Goal: Task Accomplishment & Management: Use online tool/utility

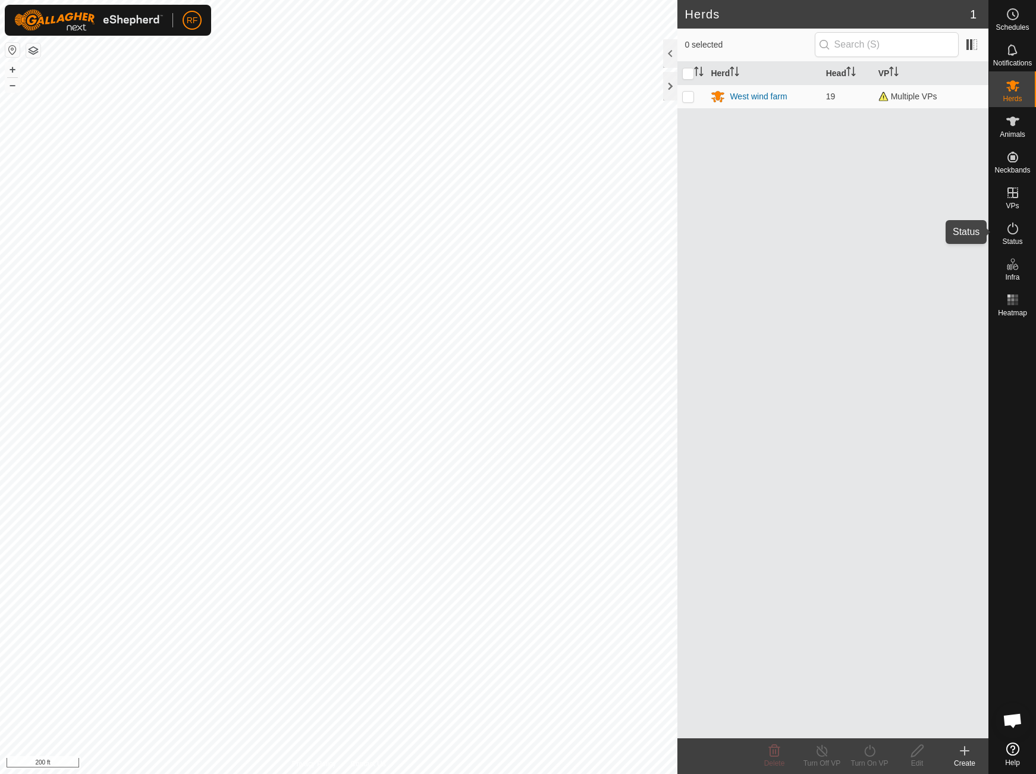
click at [1011, 239] on span "Status" at bounding box center [1012, 241] width 20 height 7
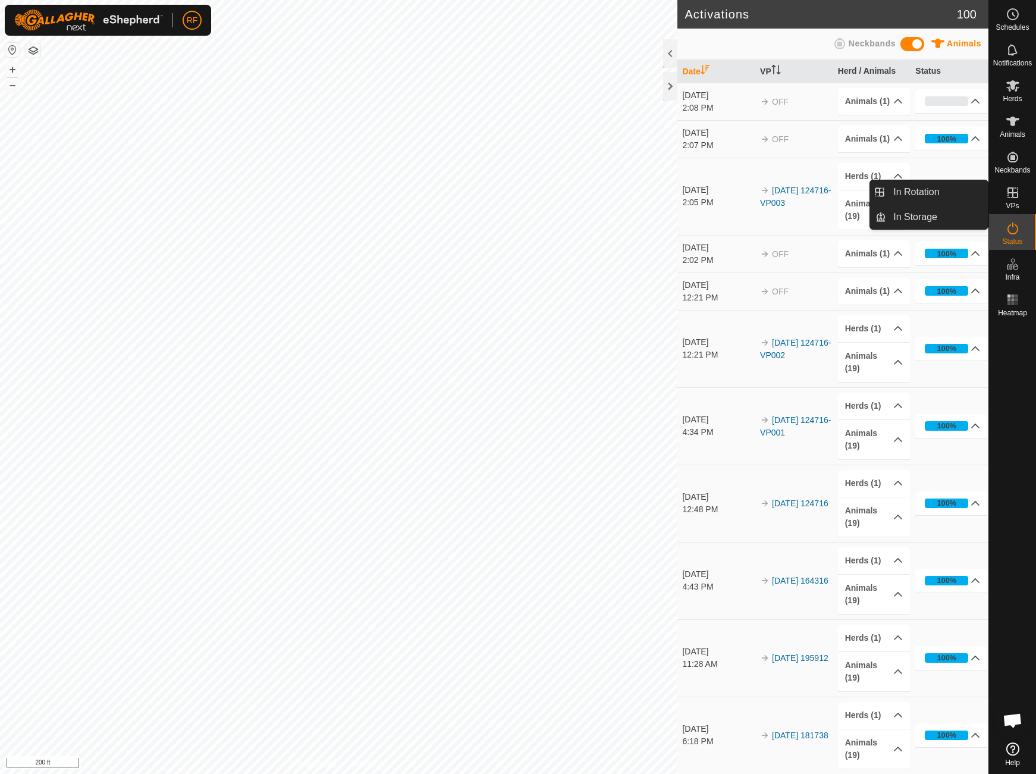
click at [1015, 196] on icon at bounding box center [1013, 193] width 14 height 14
click at [1017, 199] on icon at bounding box center [1013, 193] width 14 height 14
click at [935, 193] on link "In Rotation" at bounding box center [937, 192] width 102 height 24
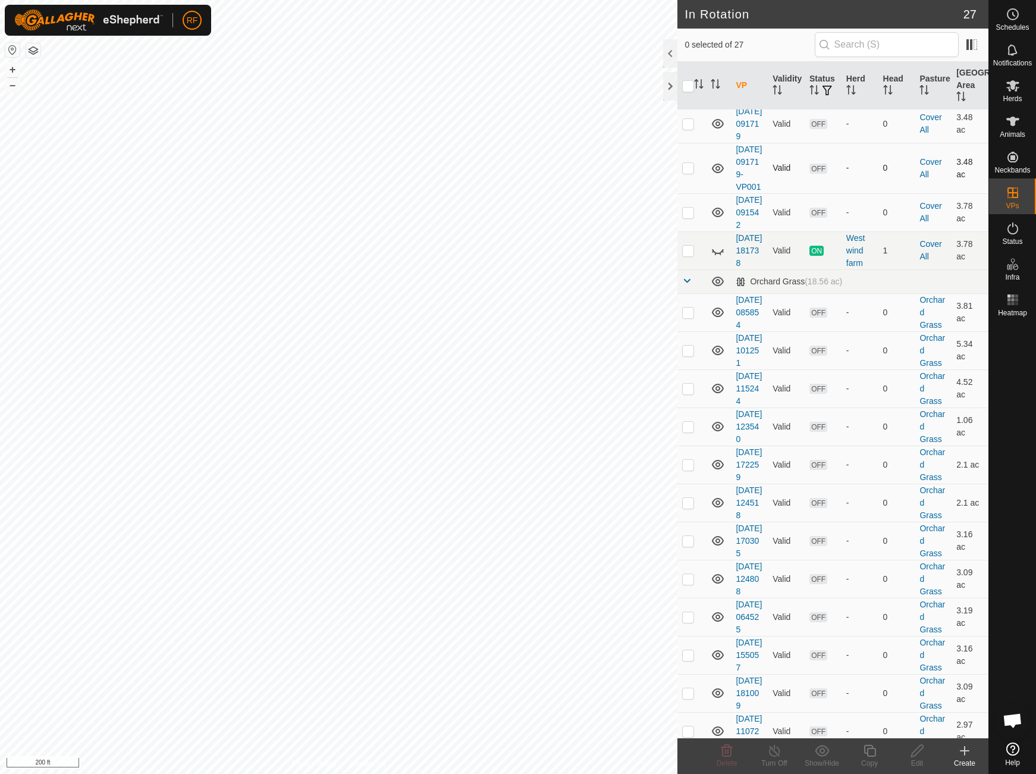
scroll to position [84, 0]
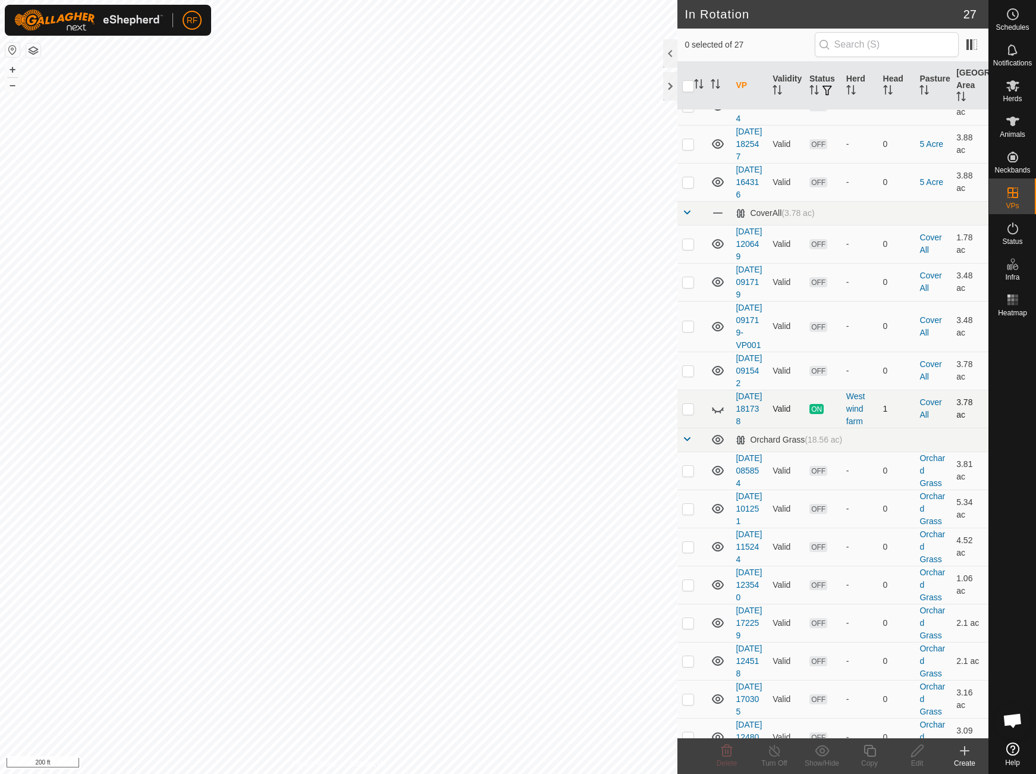
drag, startPoint x: 686, startPoint y: 517, endPoint x: 699, endPoint y: 518, distance: 12.5
click at [687, 413] on p-checkbox at bounding box center [688, 409] width 12 height 10
checkbox input "true"
click at [715, 416] on icon at bounding box center [718, 409] width 14 height 14
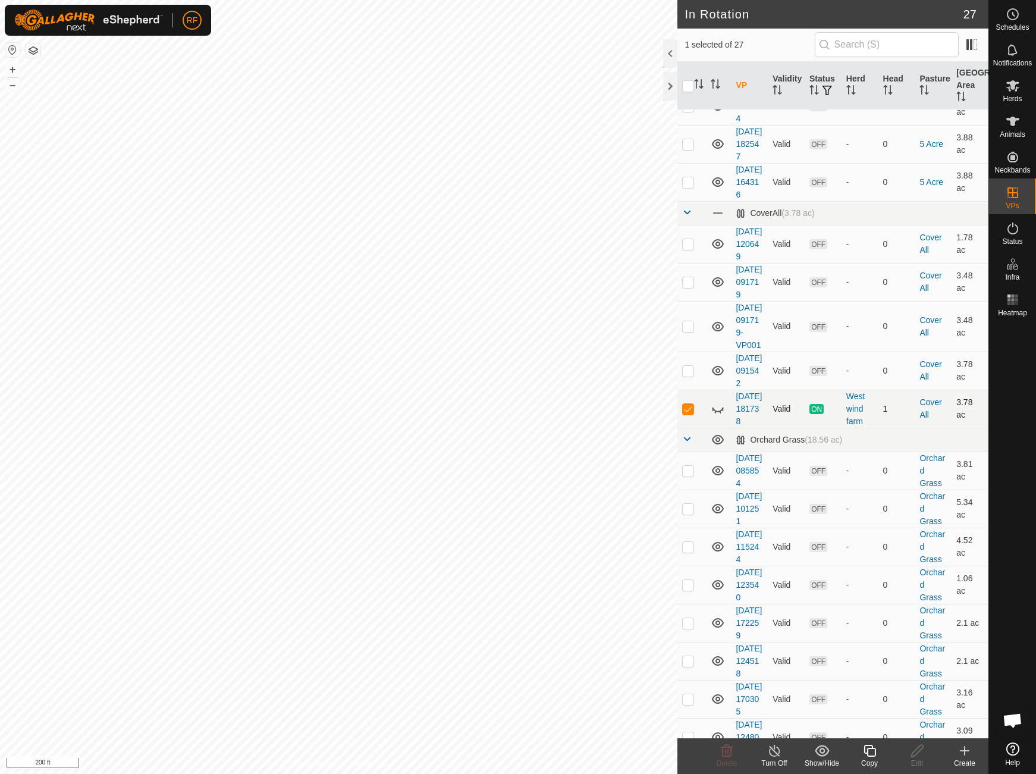
click at [715, 416] on icon at bounding box center [718, 409] width 14 height 14
click at [776, 756] on icon at bounding box center [774, 751] width 11 height 12
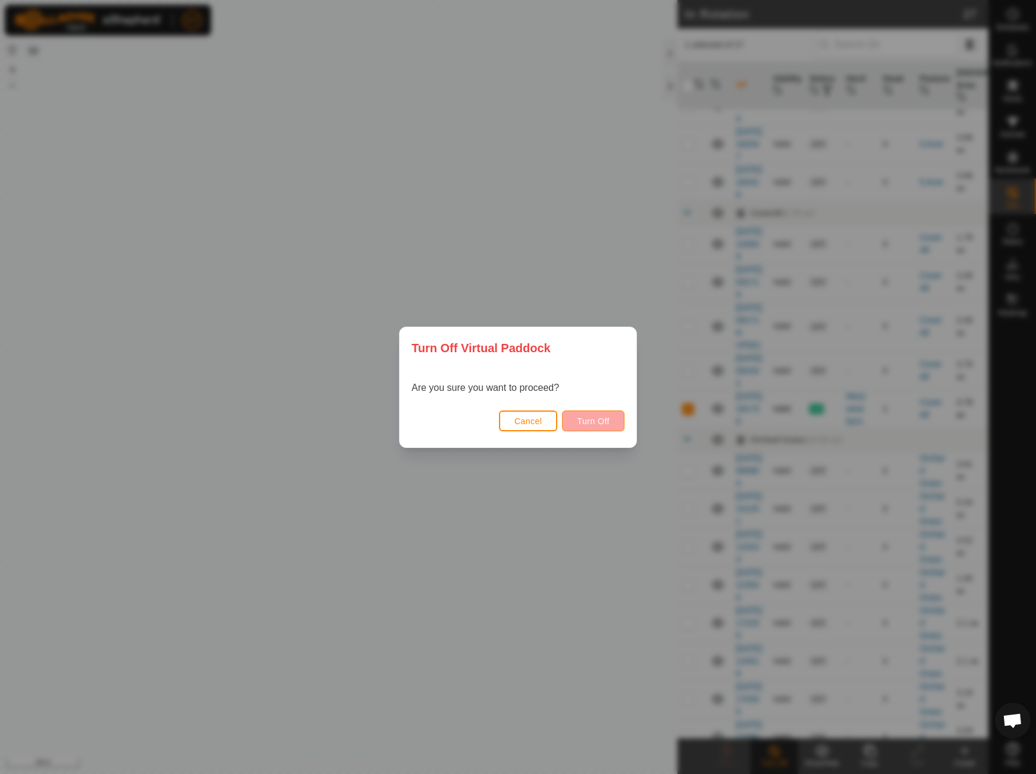
click at [598, 426] on button "Turn Off" at bounding box center [593, 420] width 62 height 21
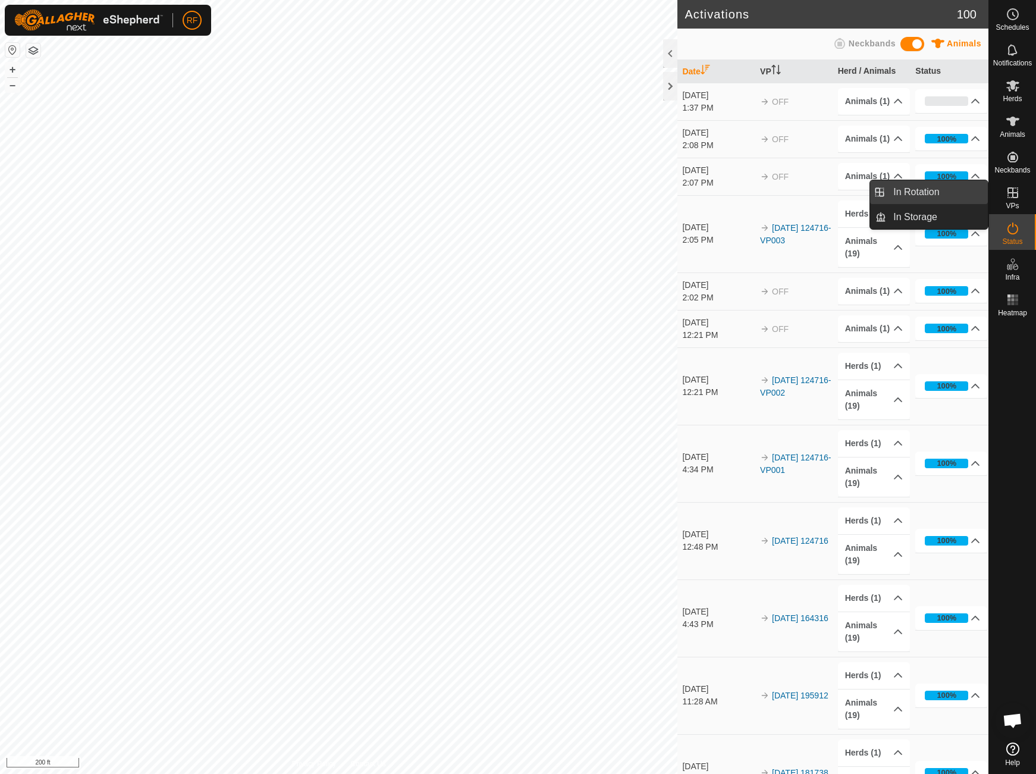
click at [936, 194] on link "In Rotation" at bounding box center [937, 192] width 102 height 24
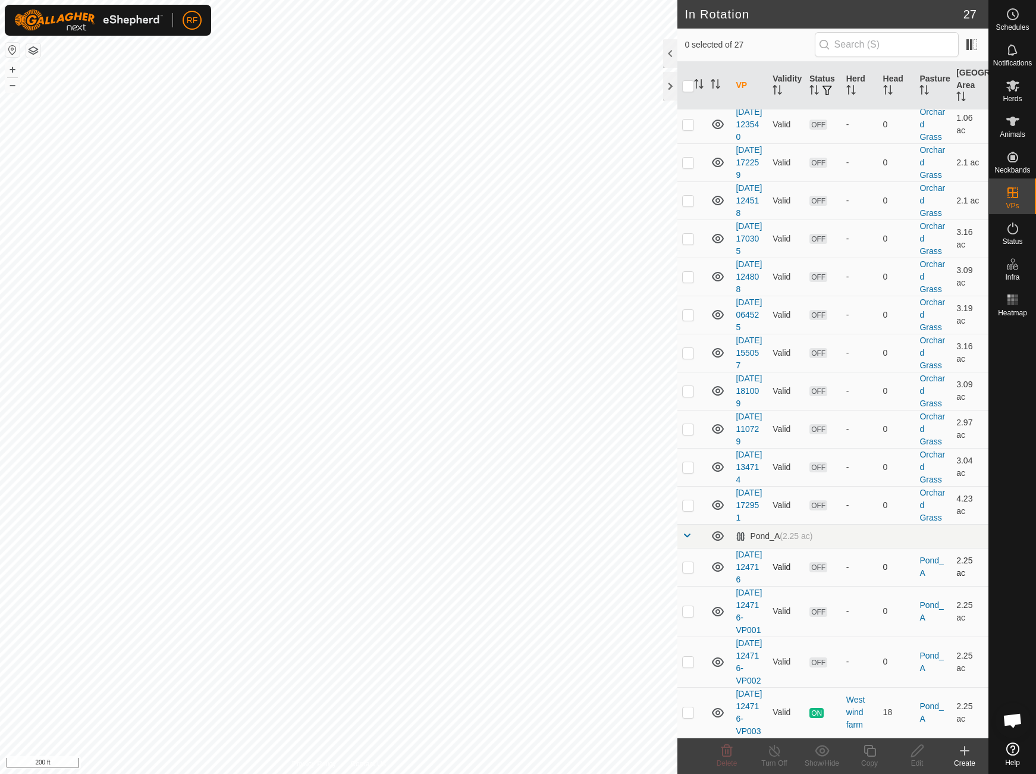
scroll to position [857, 0]
click at [687, 707] on p-checkbox at bounding box center [688, 712] width 12 height 10
checkbox input "true"
click at [871, 755] on icon at bounding box center [870, 751] width 12 height 12
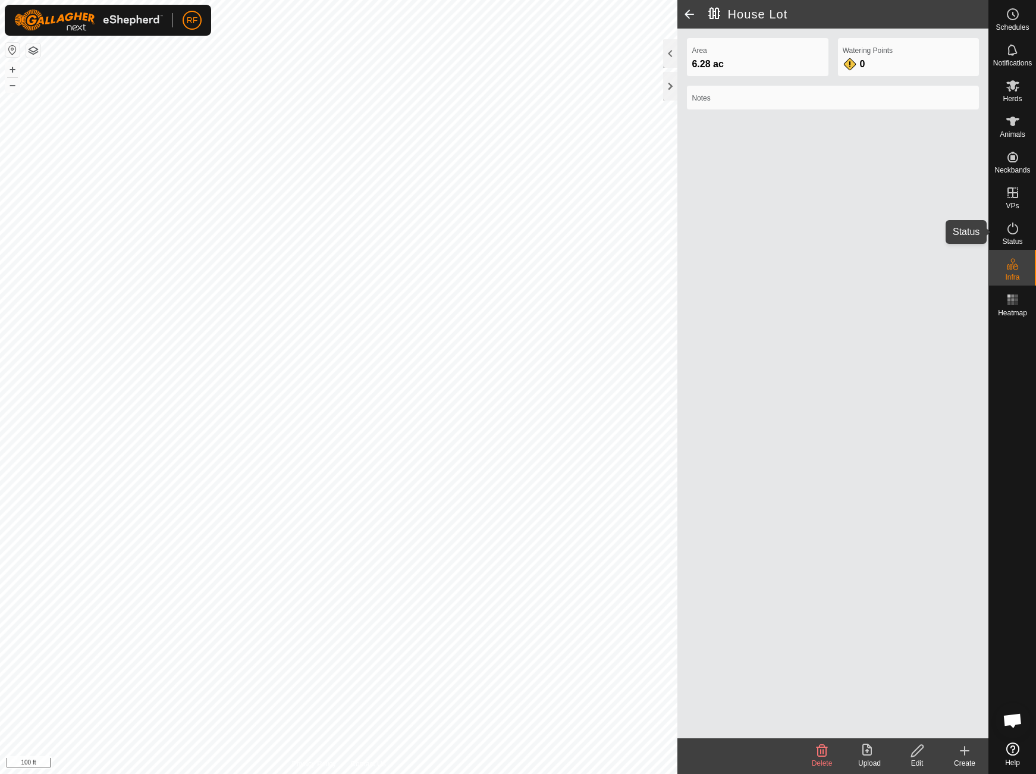
click at [1012, 227] on icon at bounding box center [1013, 228] width 14 height 14
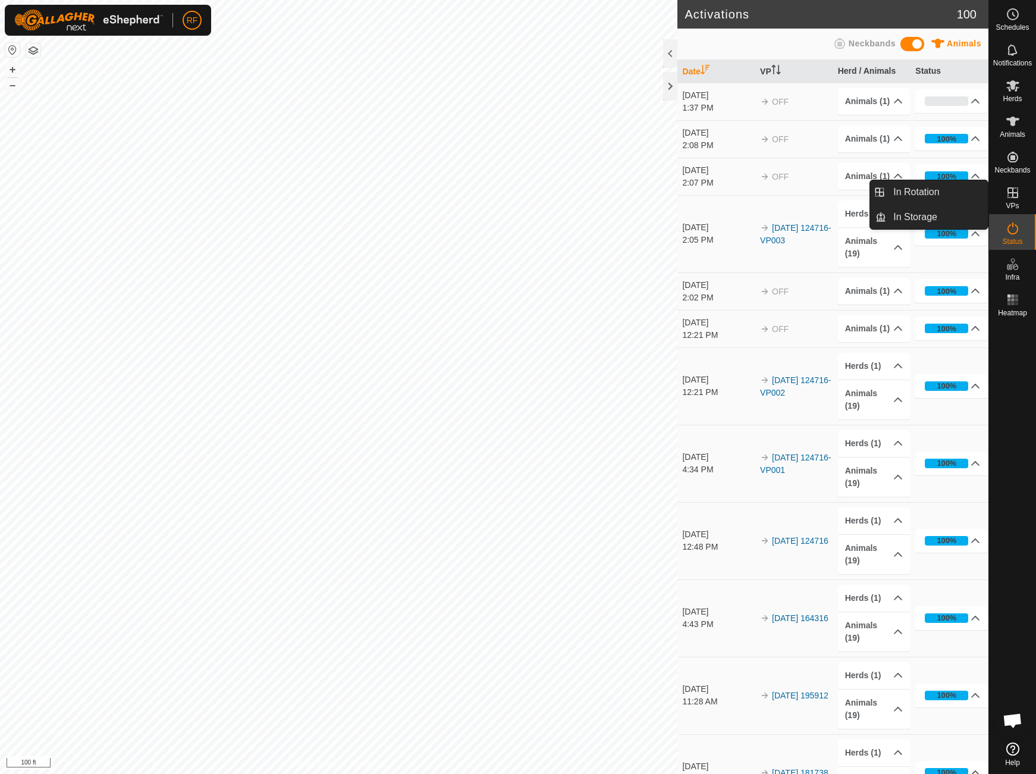
click at [1012, 195] on icon at bounding box center [1013, 192] width 11 height 11
click at [1018, 201] on es-virtualpaddocks-svg-icon at bounding box center [1012, 192] width 21 height 19
click at [923, 192] on link "In Rotation" at bounding box center [937, 192] width 102 height 24
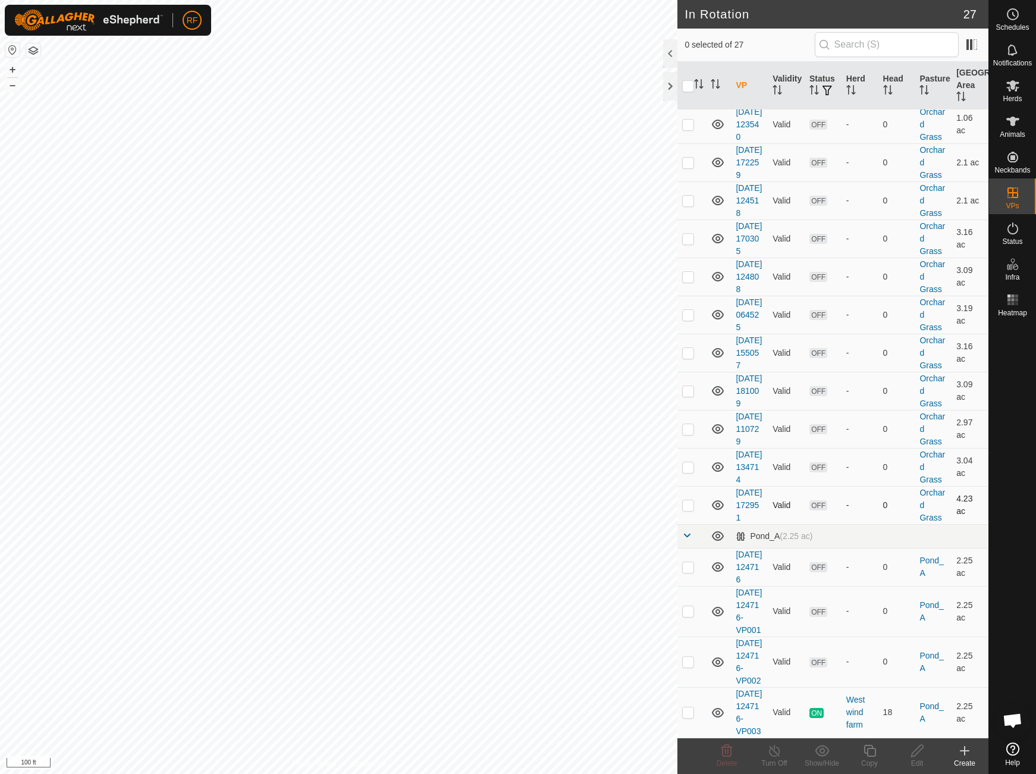
scroll to position [857, 0]
click at [691, 709] on p-checkbox at bounding box center [688, 712] width 12 height 10
click at [688, 708] on p-checkbox at bounding box center [688, 712] width 12 height 10
click at [691, 708] on p-checkbox at bounding box center [688, 712] width 12 height 10
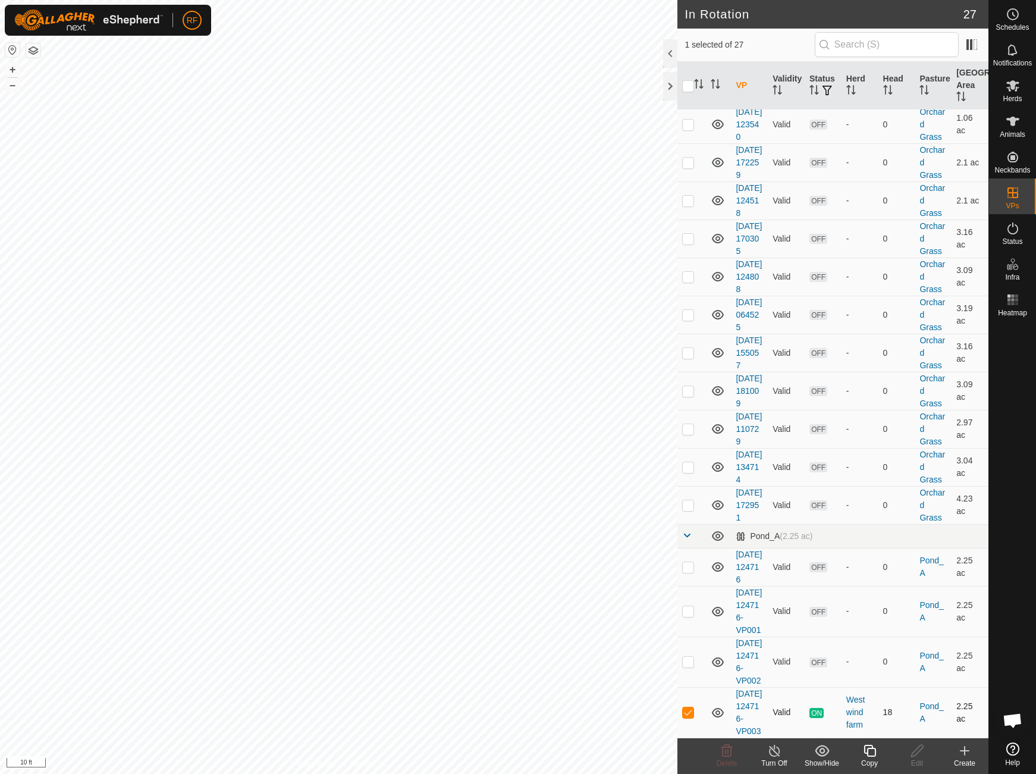
click at [691, 708] on p-checkbox at bounding box center [688, 712] width 12 height 10
checkbox input "false"
click at [220, 87] on link "Logout" at bounding box center [247, 91] width 118 height 19
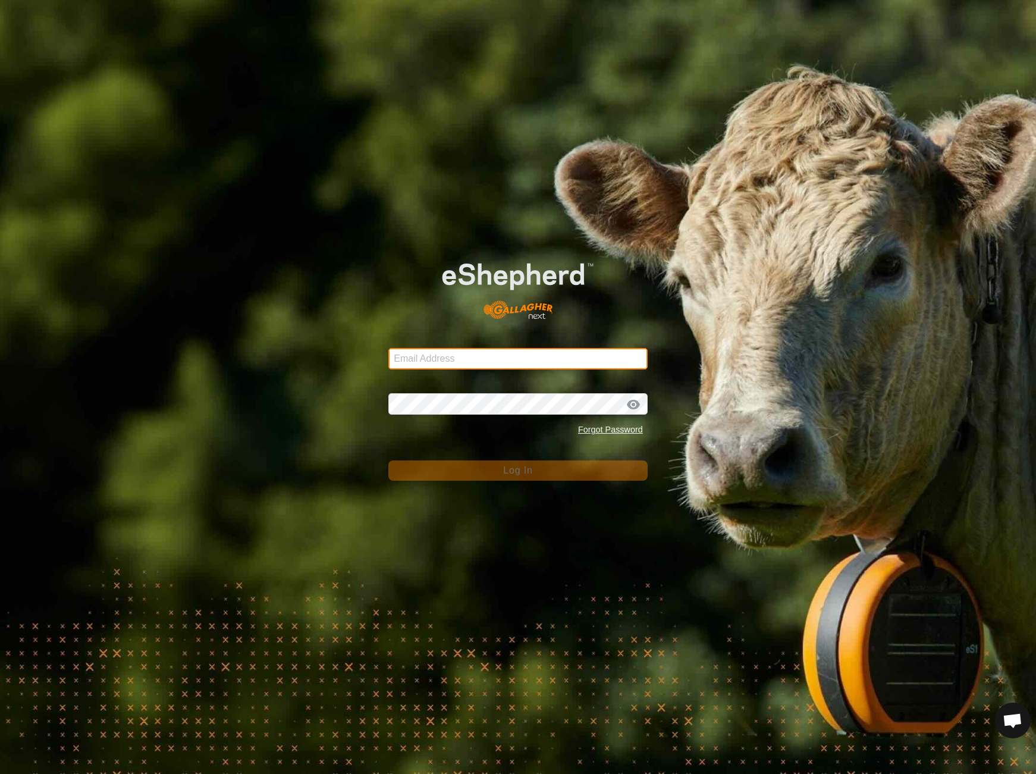
type input "[EMAIL_ADDRESS][DOMAIN_NAME]"
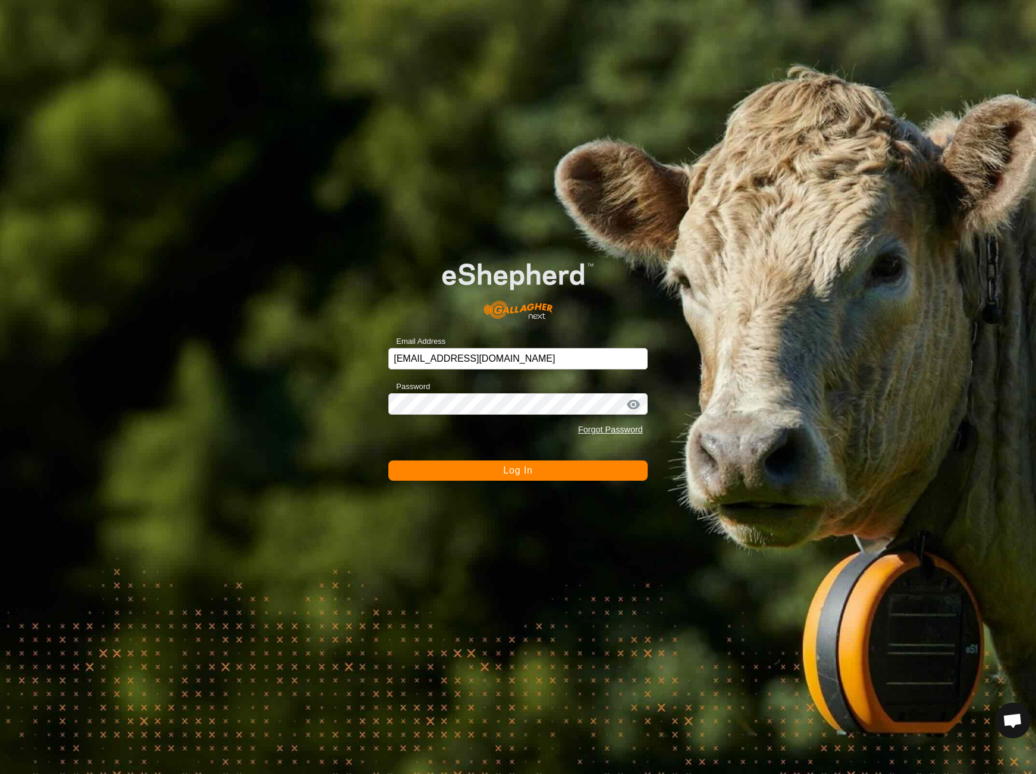
click at [522, 464] on button "Log In" at bounding box center [517, 470] width 259 height 20
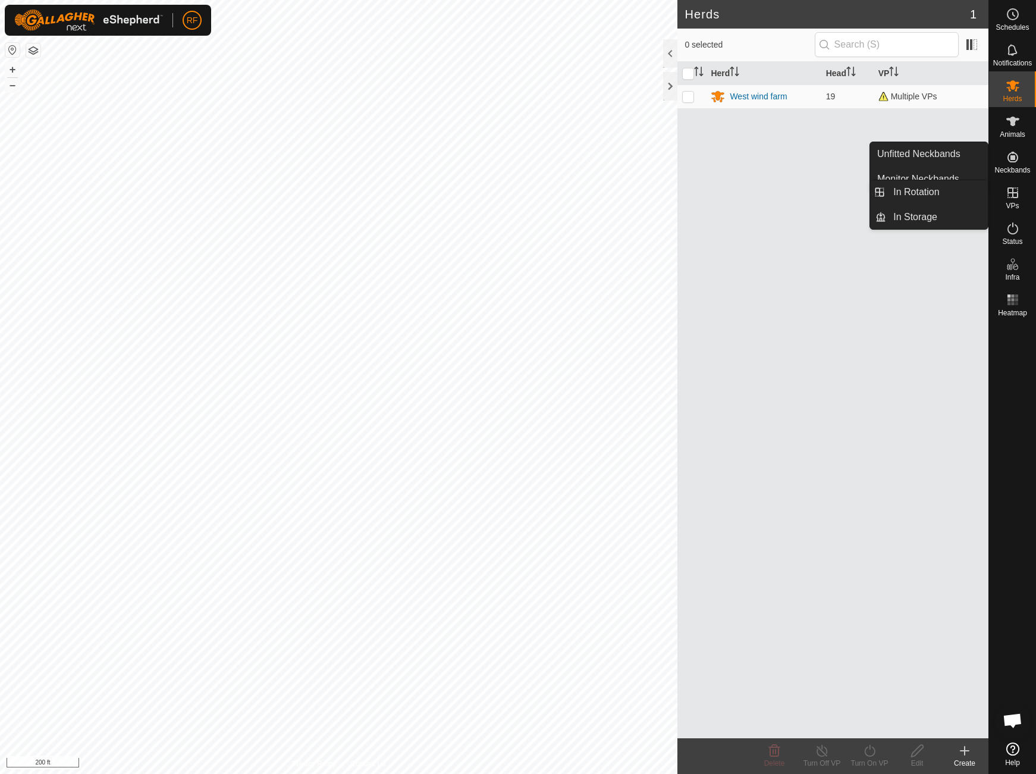
click at [1017, 196] on icon at bounding box center [1013, 192] width 11 height 11
click at [924, 193] on link "In Rotation" at bounding box center [937, 192] width 102 height 24
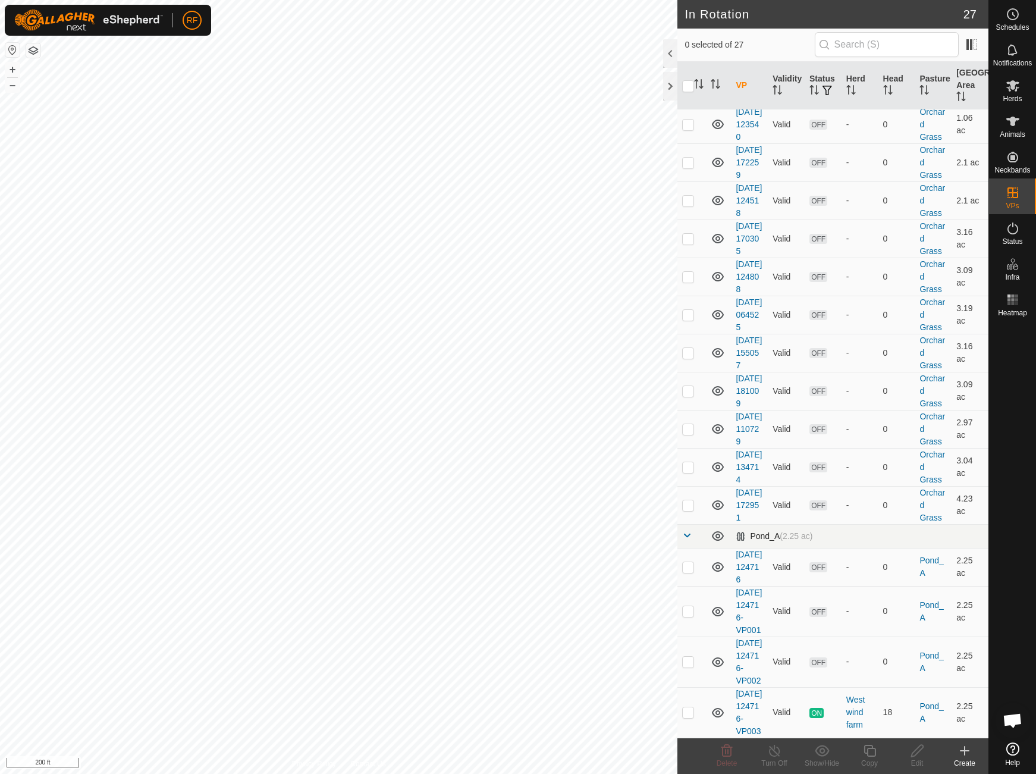
scroll to position [858, 0]
click at [691, 708] on p-checkbox at bounding box center [688, 712] width 12 height 10
checkbox input "true"
click at [868, 752] on icon at bounding box center [870, 751] width 12 height 12
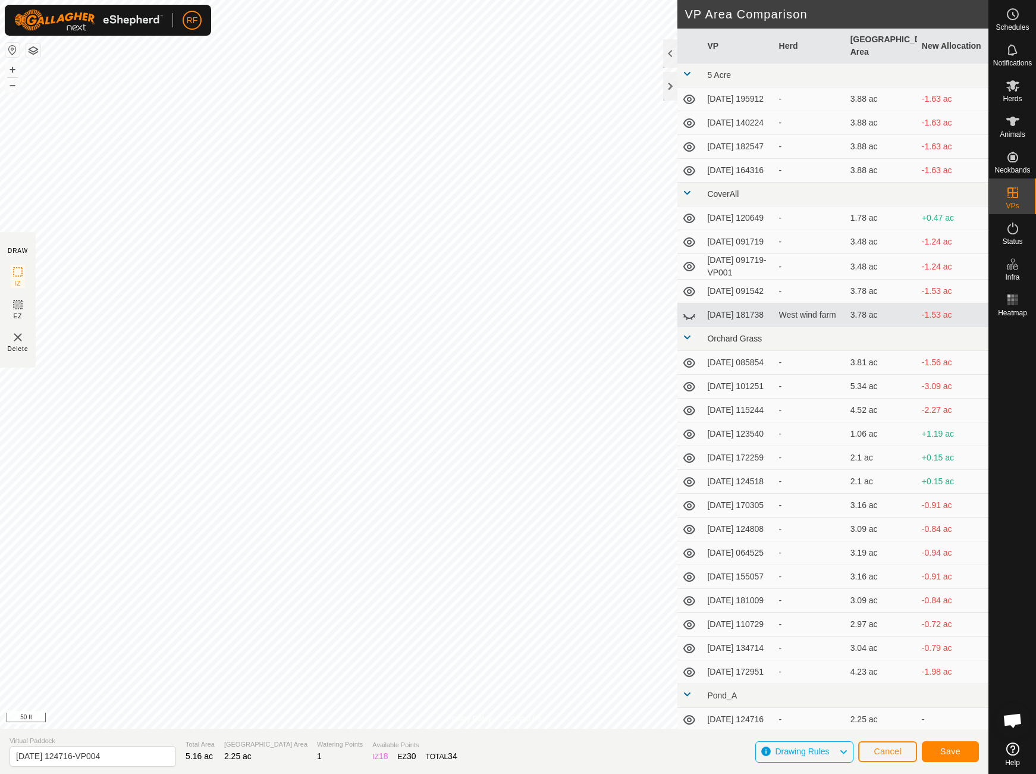
click at [948, 747] on span "Save" at bounding box center [950, 752] width 20 height 10
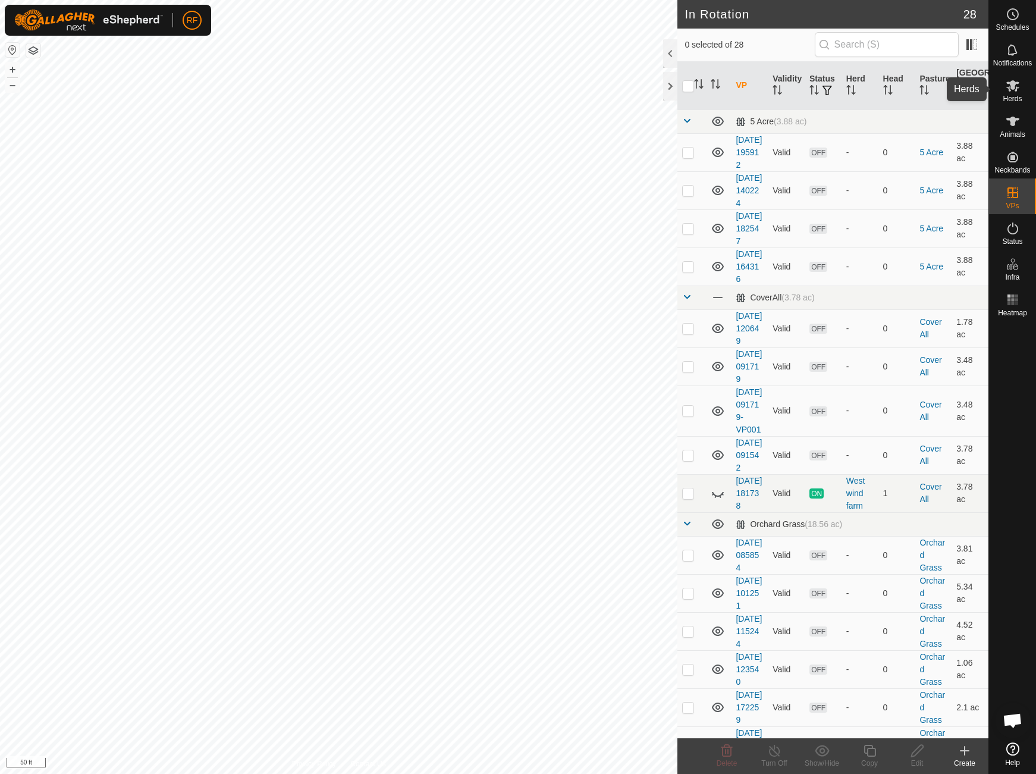
click at [1011, 88] on icon at bounding box center [1013, 85] width 13 height 11
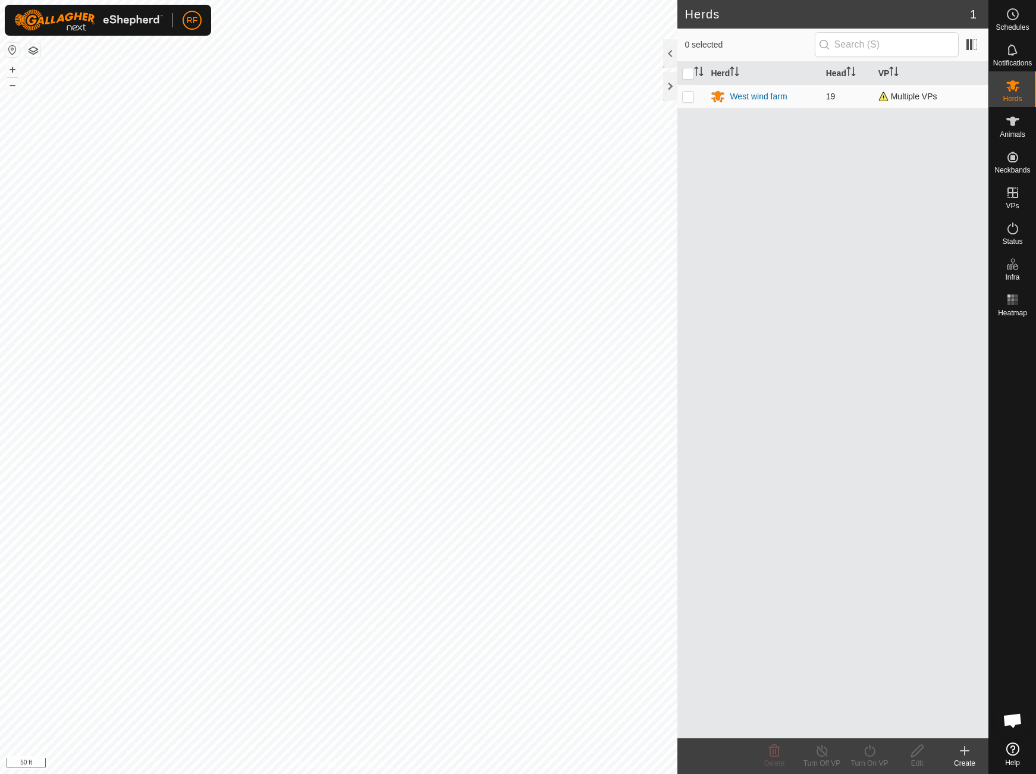
click at [688, 101] on p-checkbox at bounding box center [688, 97] width 12 height 10
checkbox input "true"
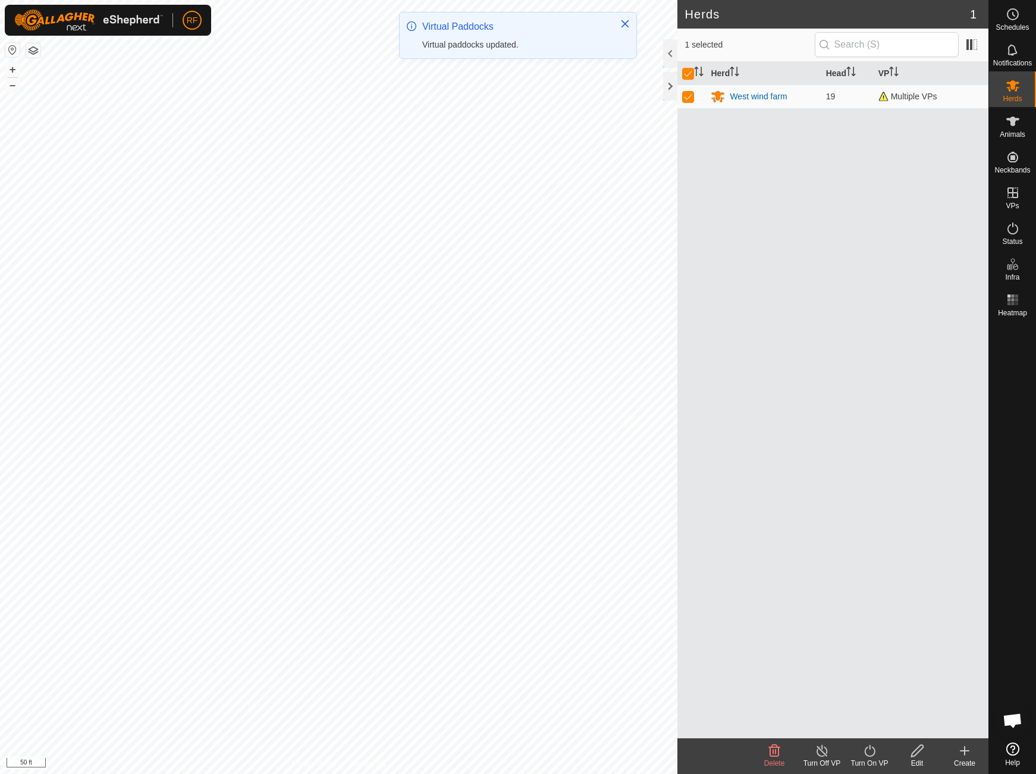
click at [869, 751] on icon at bounding box center [870, 751] width 15 height 14
click at [873, 726] on link "Now" at bounding box center [905, 725] width 118 height 24
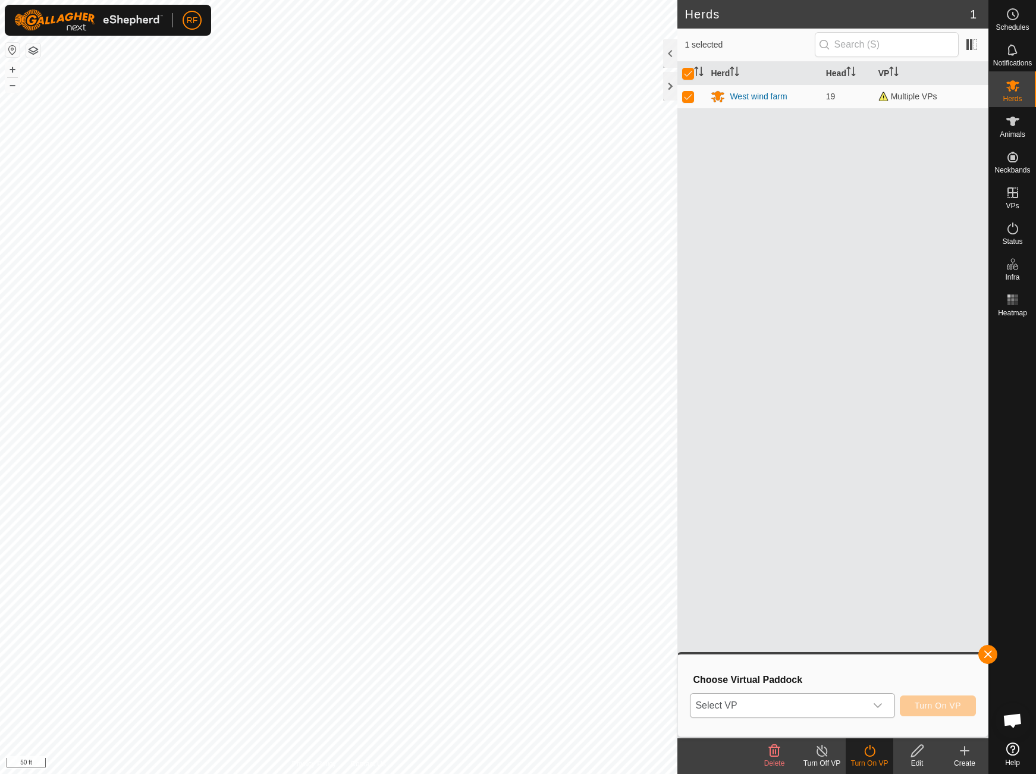
click at [882, 702] on icon "dropdown trigger" at bounding box center [878, 706] width 10 height 10
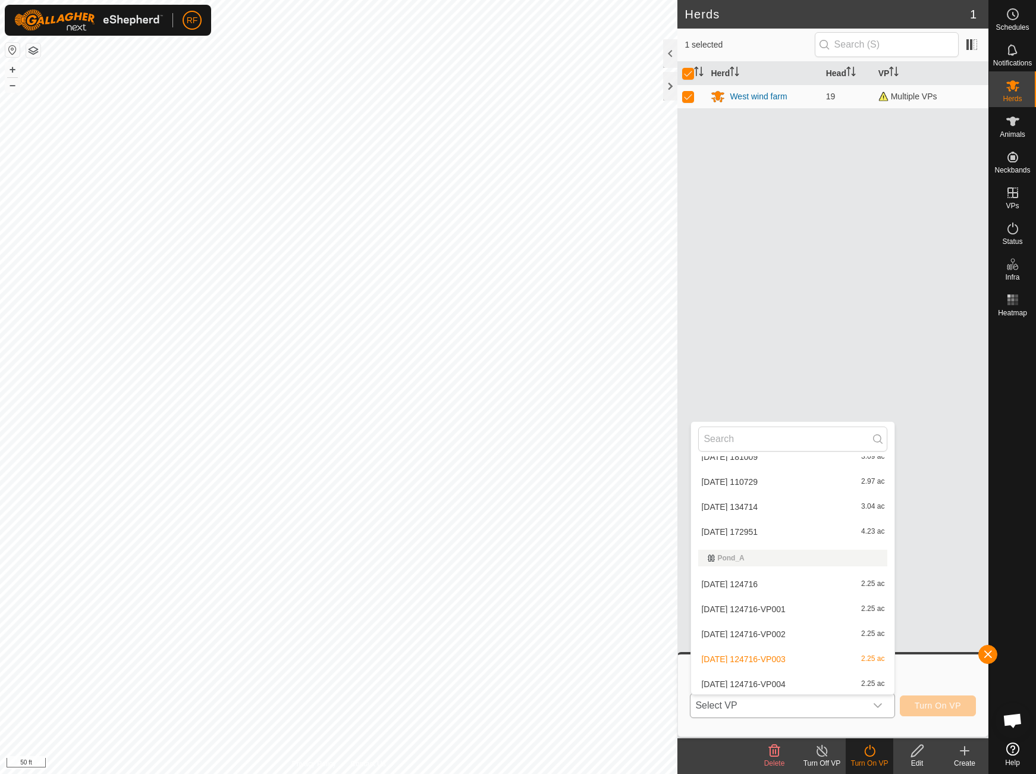
scroll to position [570, 0]
click at [790, 681] on li "[DATE] 124716-VP004 2.25 ac" at bounding box center [792, 682] width 203 height 24
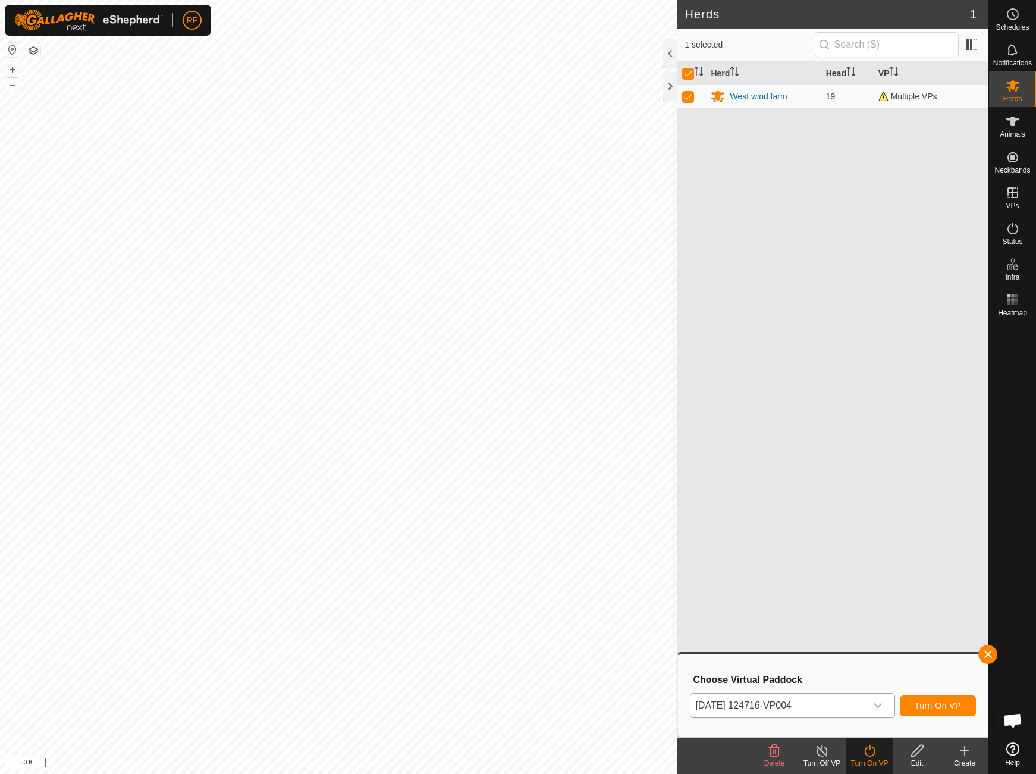
click at [937, 707] on span "Turn On VP" at bounding box center [938, 706] width 46 height 10
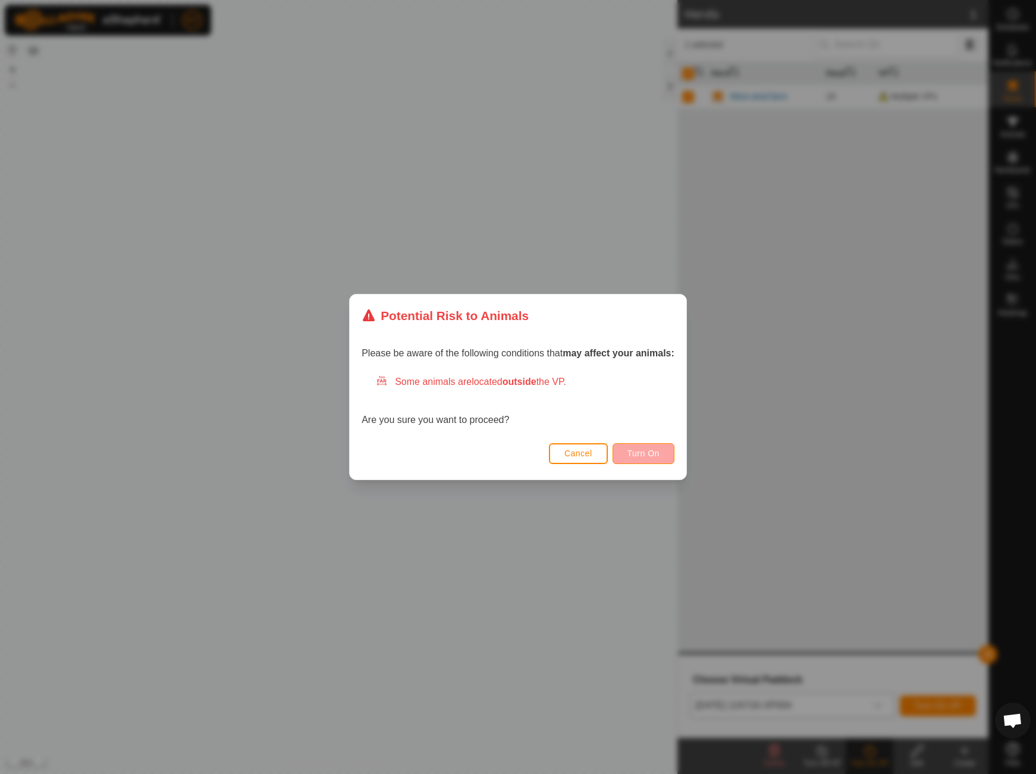
click at [631, 453] on span "Turn On" at bounding box center [644, 454] width 32 height 10
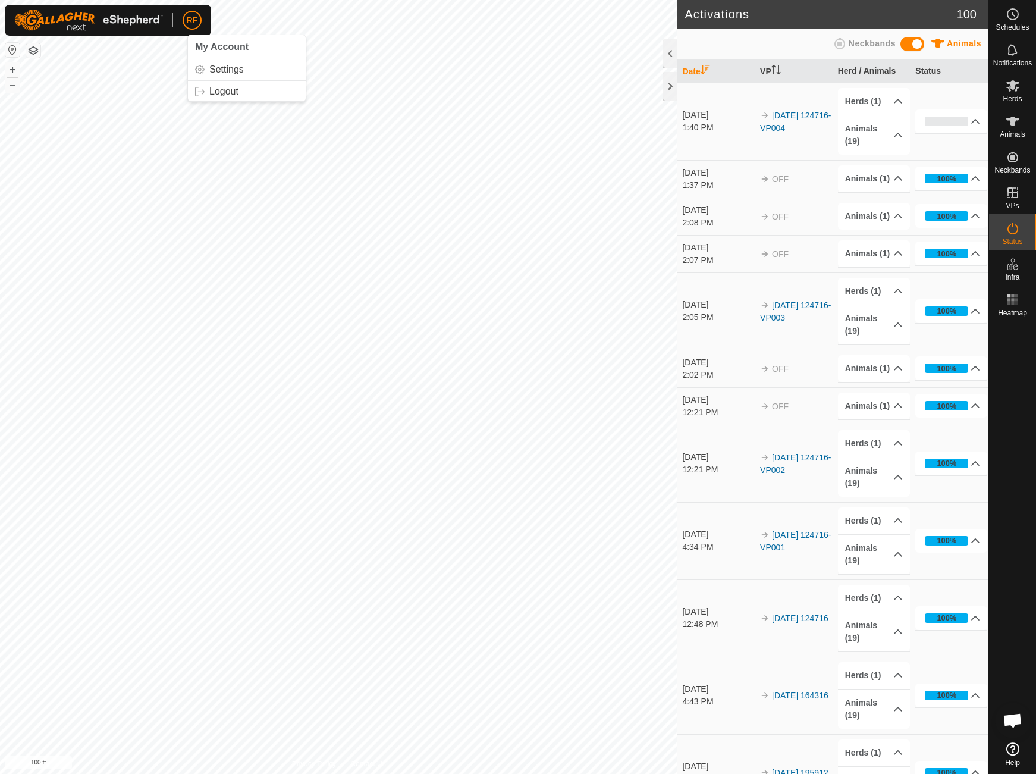
click at [191, 21] on span "RF" at bounding box center [192, 20] width 11 height 12
click at [220, 93] on link "Logout" at bounding box center [247, 91] width 118 height 19
